Goal: Find specific page/section: Find specific page/section

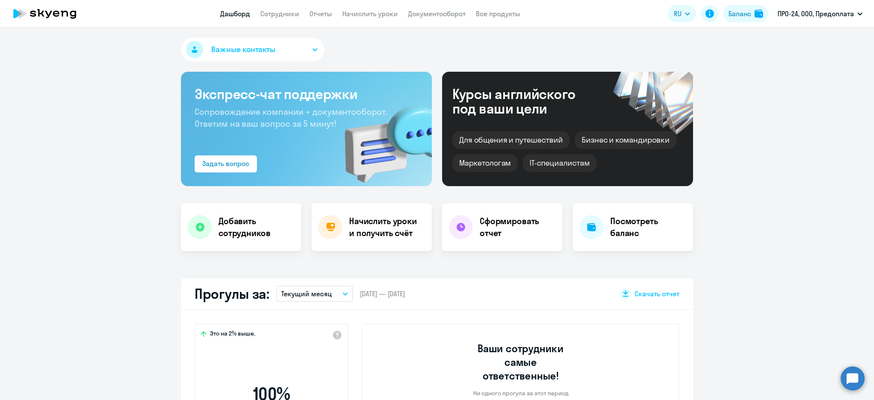
select select "30"
click at [359, 13] on link "Начислить уроки" at bounding box center [369, 13] width 55 height 9
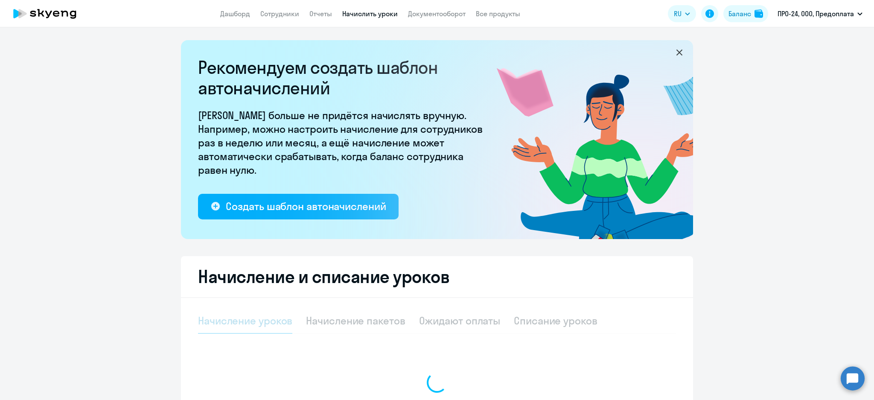
select select "10"
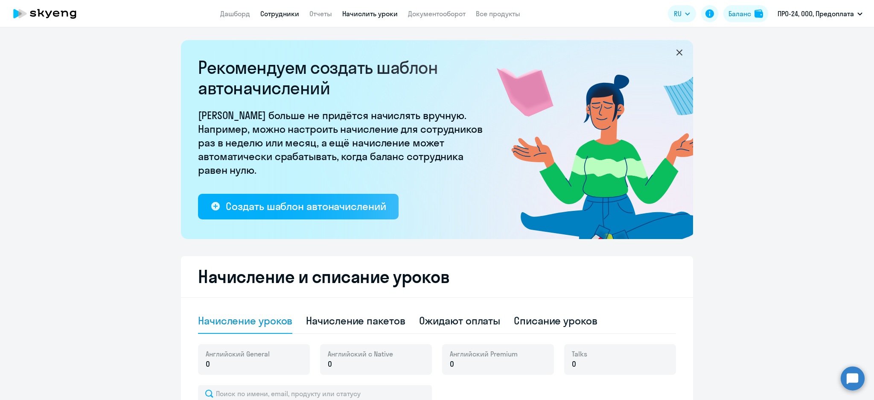
click at [266, 15] on link "Сотрудники" at bounding box center [279, 13] width 39 height 9
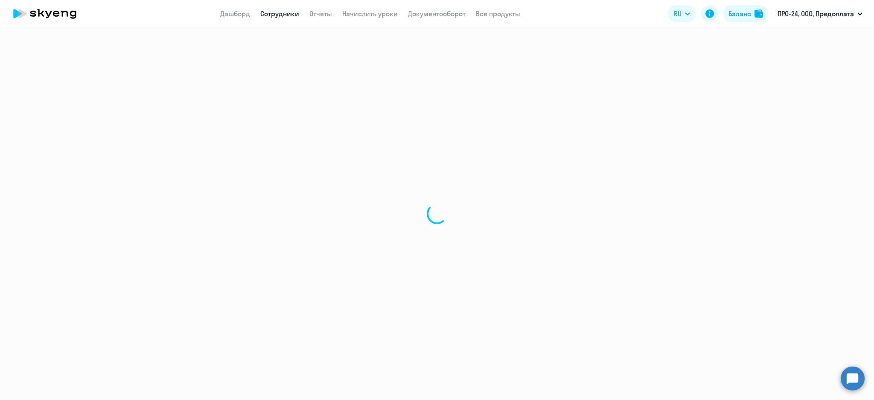
select select "30"
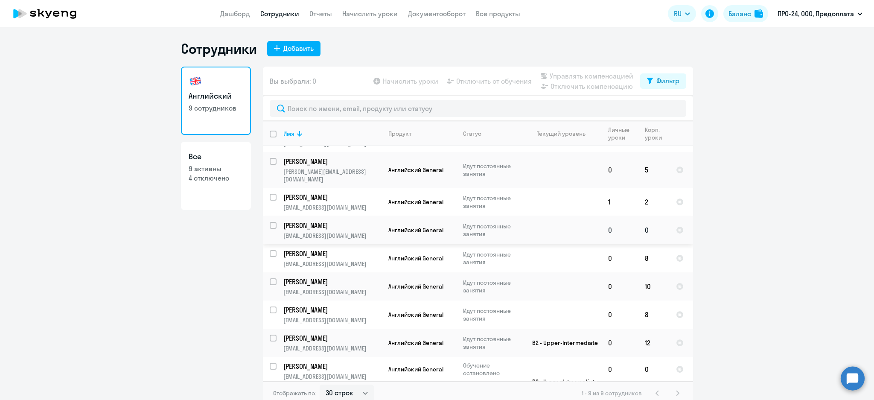
scroll to position [35, 0]
